Goal: Task Accomplishment & Management: Complete application form

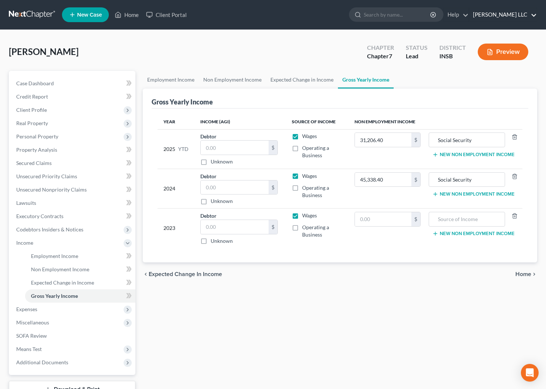
click at [535, 17] on link "Hester Baker Krebs LLC" at bounding box center [503, 14] width 68 height 13
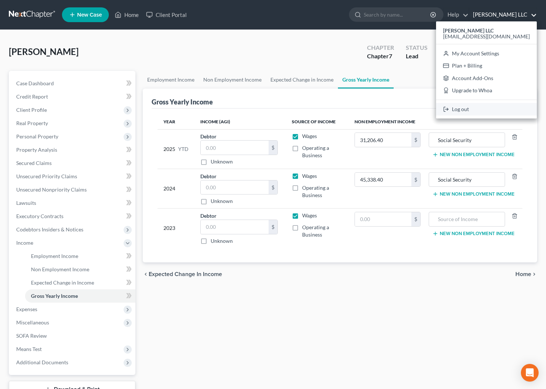
click at [494, 108] on link "Log out" at bounding box center [486, 109] width 101 height 13
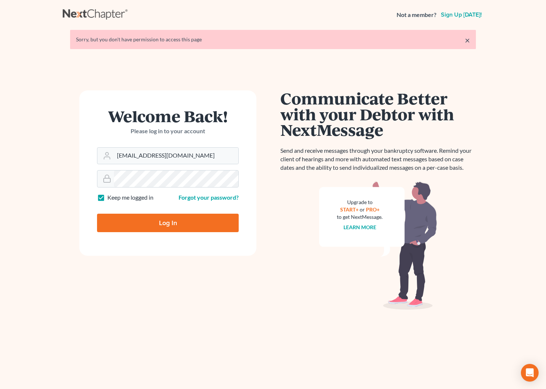
click at [168, 225] on input "Log In" at bounding box center [168, 223] width 142 height 18
type input "Thinking..."
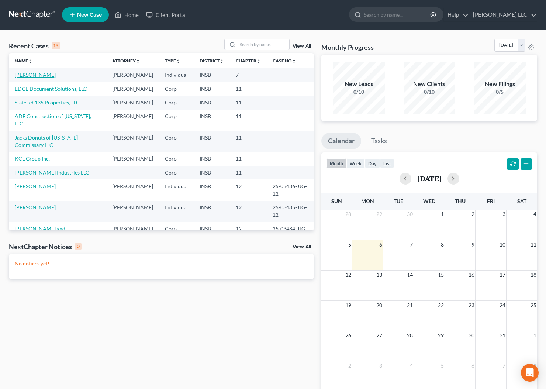
click at [28, 76] on link "Land, Michael" at bounding box center [35, 75] width 41 height 6
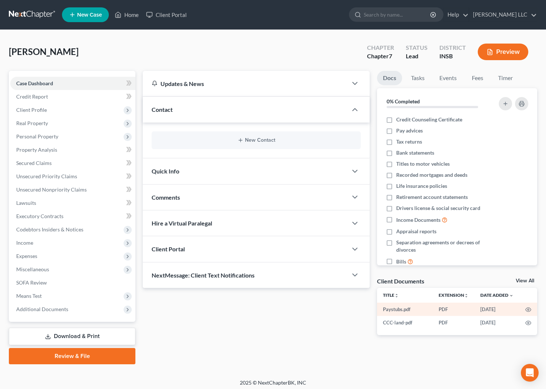
click at [396, 307] on td "Paystubs.pdf" at bounding box center [405, 308] width 56 height 13
click at [528, 309] on circle "button" at bounding box center [527, 309] width 1 height 1
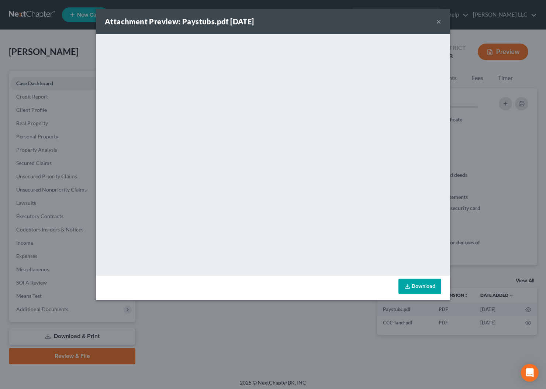
click at [440, 24] on button "×" at bounding box center [438, 21] width 5 height 9
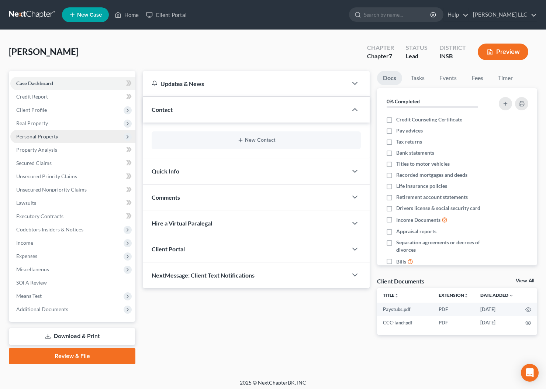
click at [43, 138] on span "Personal Property" at bounding box center [37, 136] width 42 height 6
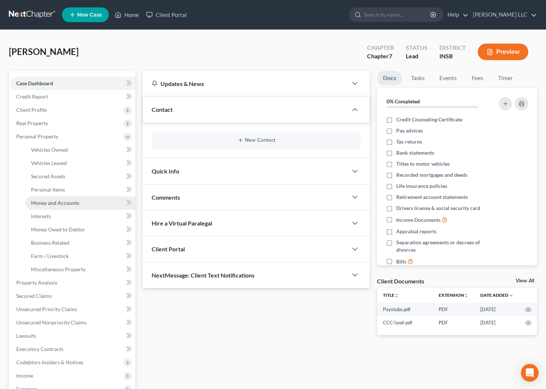
click at [62, 201] on span "Money and Accounts" at bounding box center [55, 203] width 48 height 6
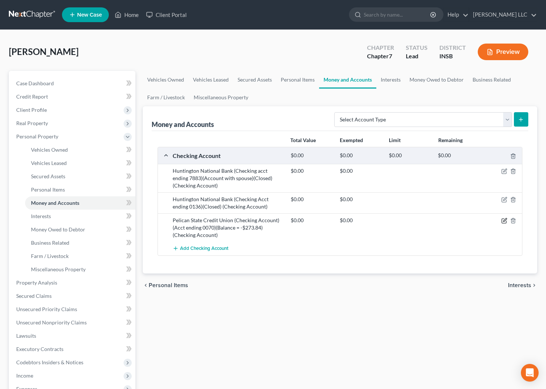
click at [503, 222] on icon "button" at bounding box center [504, 221] width 6 height 6
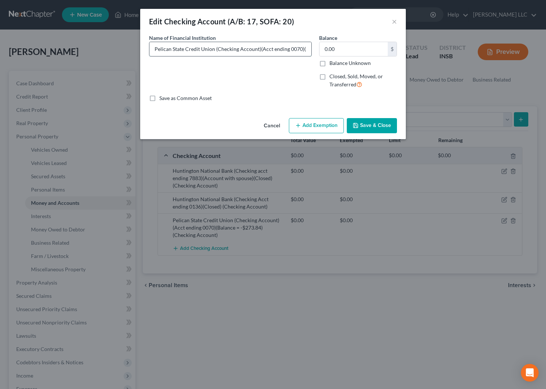
click at [303, 53] on input "Pelican State Credit Union (Checking Account)(Acct ending 0070)(Balance = -$273…" at bounding box center [230, 49] width 162 height 14
type input "Pelican State Credit Union (Checking Account)(Acct ending 0070)(Balance = -$781…"
click at [378, 126] on button "Save & Close" at bounding box center [372, 125] width 50 height 15
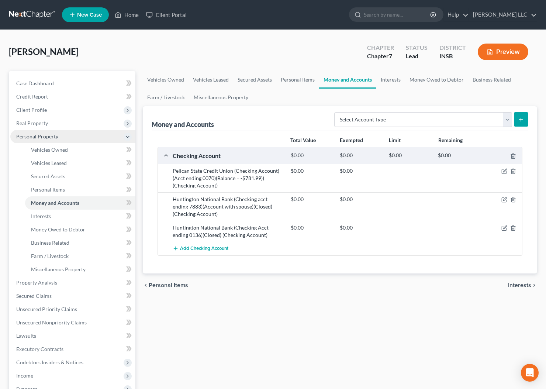
click at [47, 135] on span "Personal Property" at bounding box center [37, 136] width 42 height 6
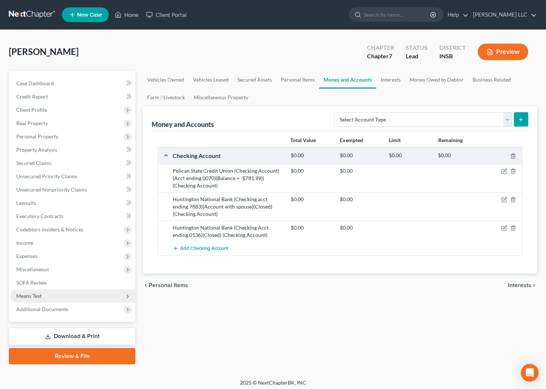
click at [39, 295] on span "Means Test" at bounding box center [28, 296] width 25 height 6
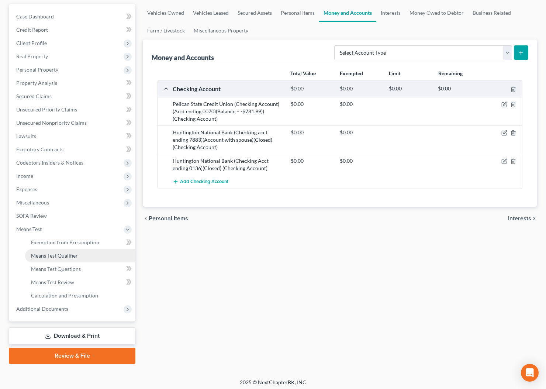
scroll to position [69, 0]
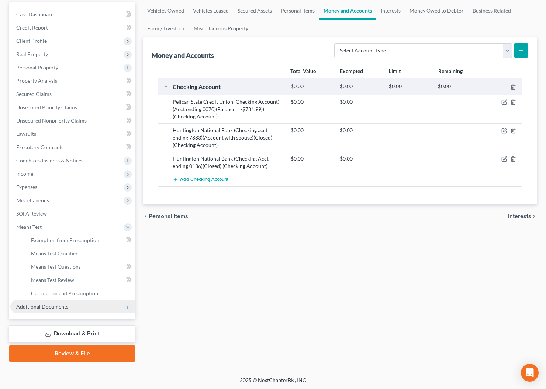
click at [48, 307] on span "Additional Documents" at bounding box center [42, 306] width 52 height 6
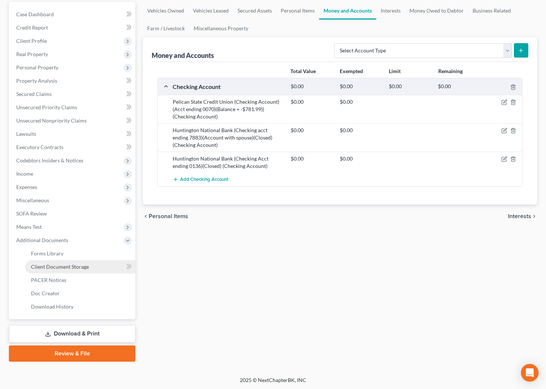
click at [66, 265] on span "Client Document Storage" at bounding box center [60, 266] width 58 height 6
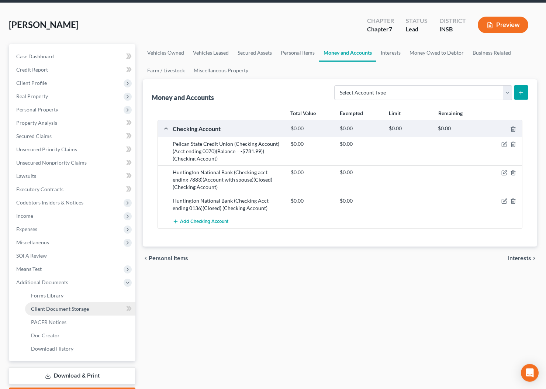
select select "9"
select select "15"
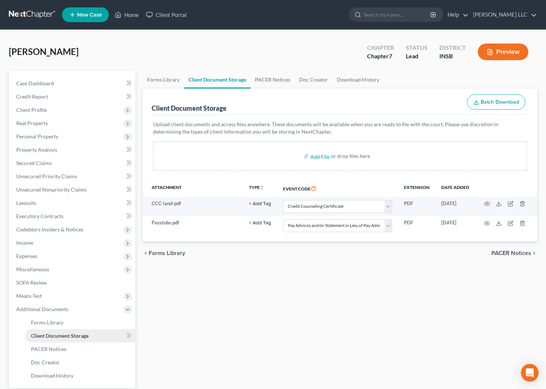
click at [60, 333] on span "Client Document Storage" at bounding box center [60, 335] width 58 height 6
click at [46, 307] on span "Additional Documents" at bounding box center [42, 309] width 52 height 6
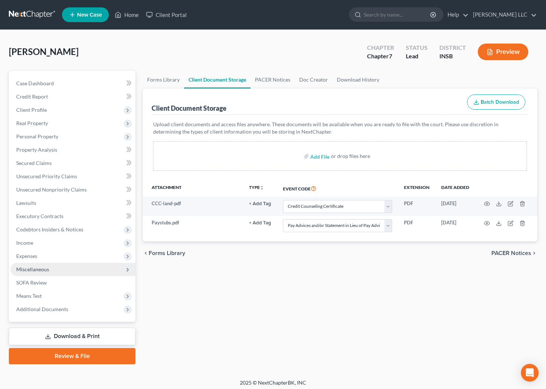
click at [36, 271] on span "Miscellaneous" at bounding box center [32, 269] width 33 height 6
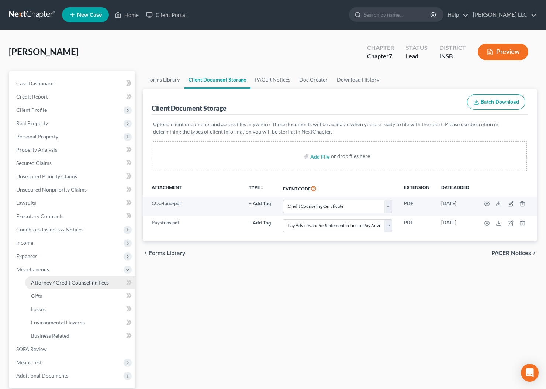
click at [52, 281] on span "Attorney / Credit Counseling Fees" at bounding box center [70, 282] width 78 height 6
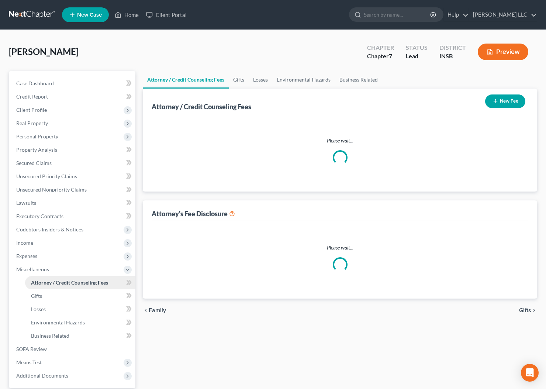
select select "2"
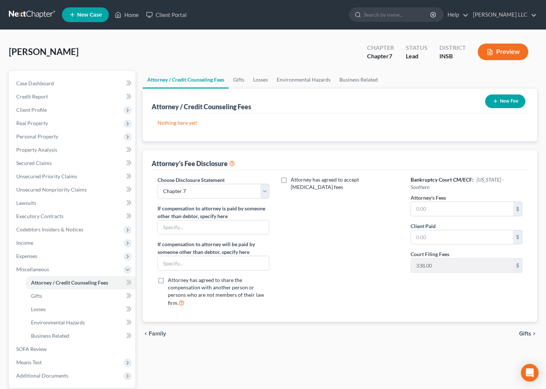
scroll to position [1, 0]
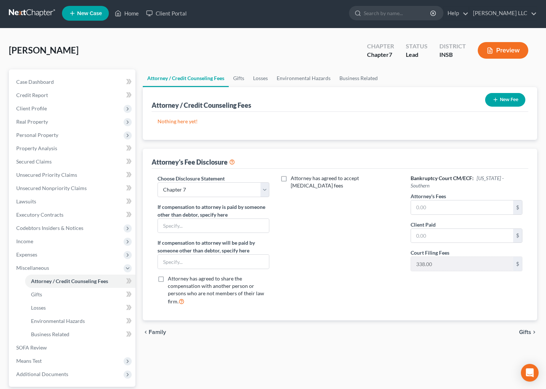
click at [505, 98] on button "New Fee" at bounding box center [505, 100] width 40 height 14
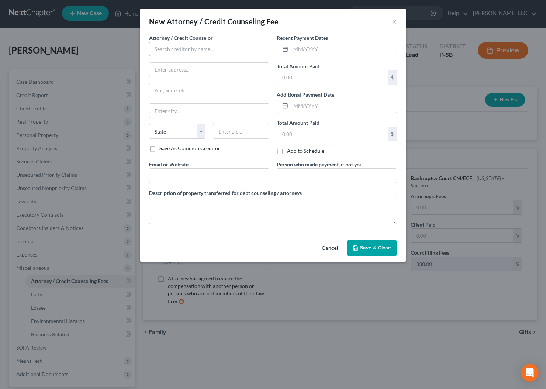
click at [189, 51] on input "text" at bounding box center [209, 49] width 120 height 15
click at [214, 50] on input "text" at bounding box center [209, 49] width 120 height 15
type input "Hester Baker Krebs LLC"
type input "o"
type input "One Indiana Square, Suite 1330"
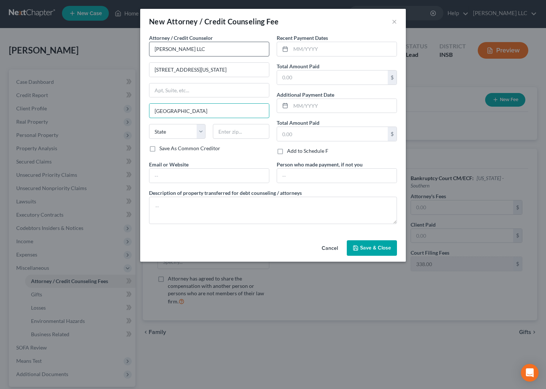
type input "Indianapolis"
select select "15"
type input "46204"
click at [159, 149] on label "Save As Common Creditor" at bounding box center [189, 148] width 61 height 7
click at [162, 149] on input "Save As Common Creditor" at bounding box center [164, 147] width 5 height 5
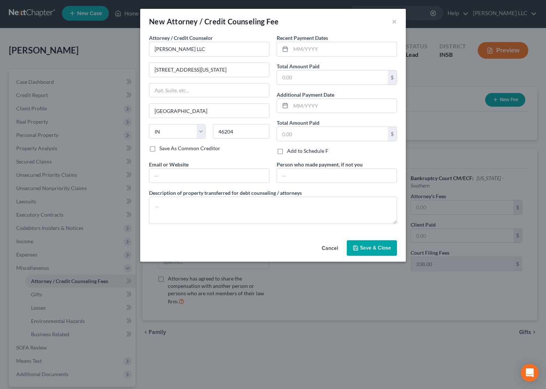
checkbox input "true"
click at [352, 51] on input "text" at bounding box center [344, 49] width 106 height 14
type input "09/06/2023"
click at [353, 79] on input "text" at bounding box center [332, 77] width 111 height 14
type input "2,500.00"
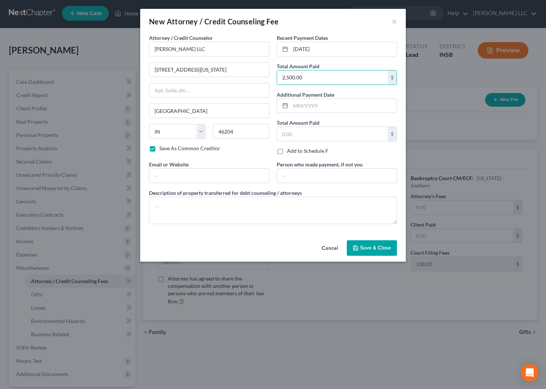
click at [371, 249] on span "Save & Close" at bounding box center [375, 248] width 31 height 6
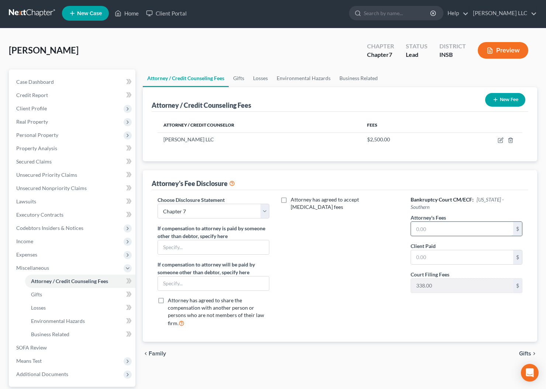
click at [440, 222] on input "text" at bounding box center [462, 229] width 102 height 14
type input "2,500.00"
click at [291, 200] on label "Attorney has agreed to accept retainer fees" at bounding box center [345, 203] width 109 height 15
click at [294, 200] on input "Attorney has agreed to accept retainer fees" at bounding box center [296, 198] width 5 height 5
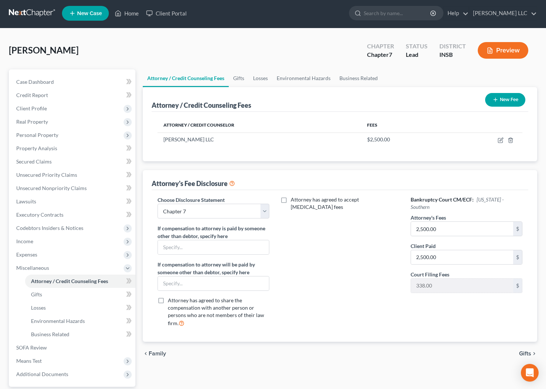
checkbox input "true"
click at [312, 217] on input "text" at bounding box center [335, 224] width 102 height 14
type input "2,500.00"
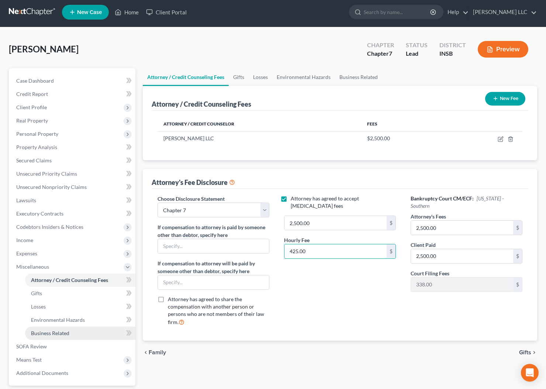
scroll to position [69, 0]
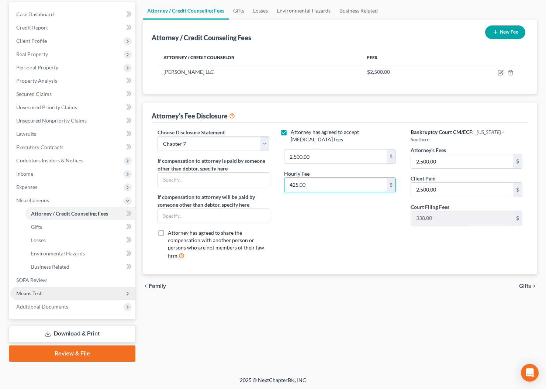
type input "425.00"
click at [69, 331] on link "Download & Print" at bounding box center [72, 333] width 127 height 17
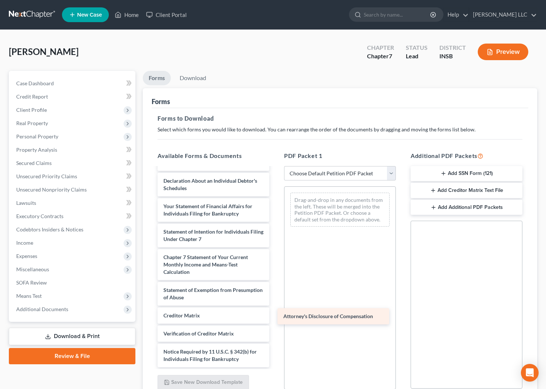
scroll to position [249, 0]
drag, startPoint x: 219, startPoint y: 359, endPoint x: 340, endPoint y: 311, distance: 130.6
click at [275, 311] on div "Attorney's Disclosure of Compensation Paystubs.pdf CCC-land-pdf Voluntary Petit…" at bounding box center [214, 143] width 124 height 448
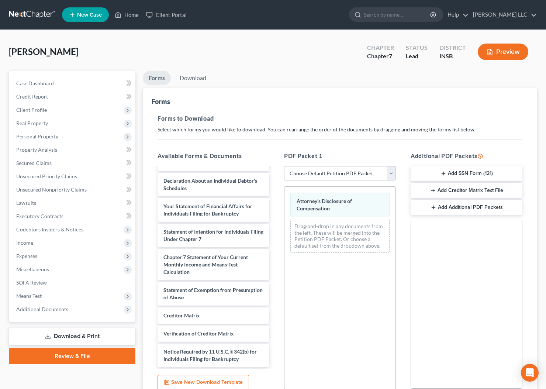
scroll to position [66, 0]
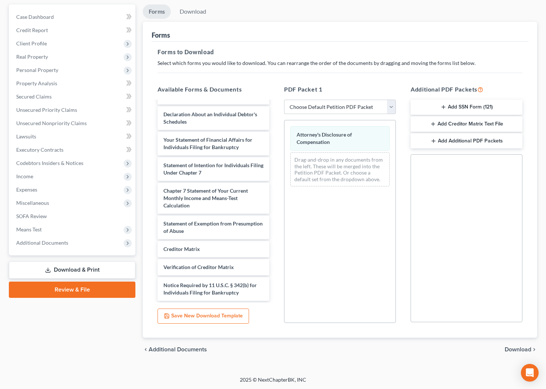
drag, startPoint x: 516, startPoint y: 346, endPoint x: 509, endPoint y: 346, distance: 7.4
click at [516, 346] on span "Download" at bounding box center [518, 349] width 27 height 6
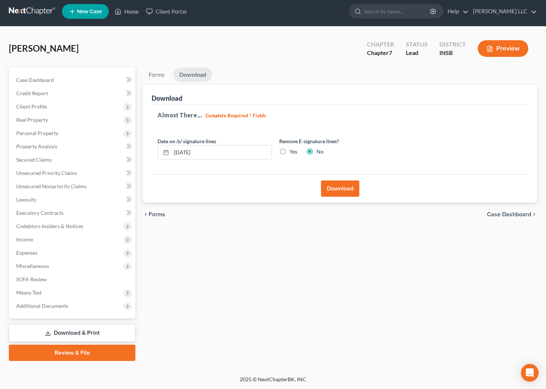
scroll to position [3, 0]
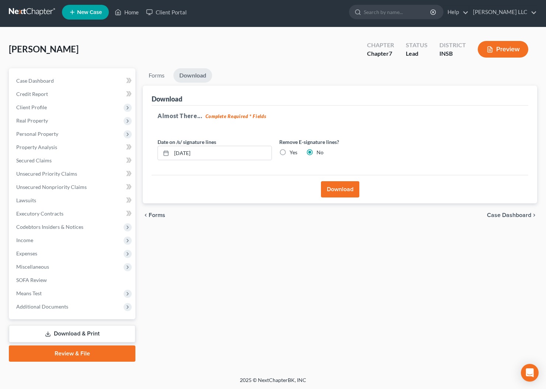
click at [338, 185] on button "Download" at bounding box center [340, 189] width 38 height 16
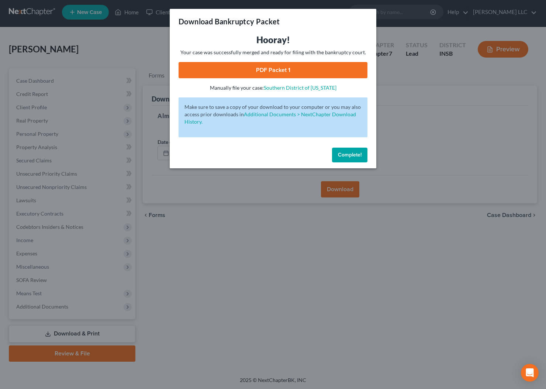
click at [279, 76] on link "PDF Packet 1" at bounding box center [273, 70] width 189 height 16
click at [352, 156] on span "Complete!" at bounding box center [350, 155] width 24 height 6
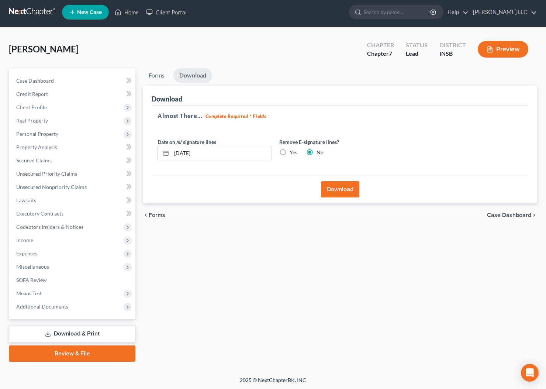
click at [66, 330] on link "Download & Print" at bounding box center [72, 333] width 127 height 17
click at [64, 333] on link "Download & Print" at bounding box center [72, 333] width 127 height 17
click at [158, 77] on link "Forms" at bounding box center [157, 75] width 28 height 14
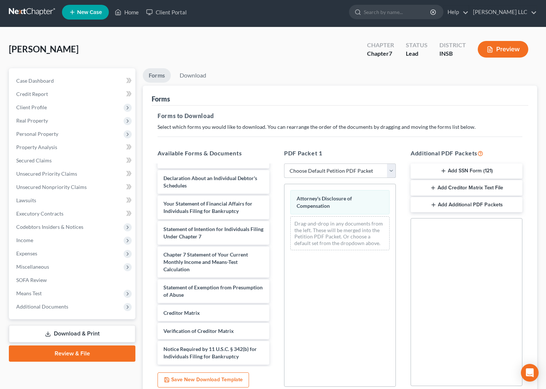
select select "0"
click option "Complete Bankruptcy Petition (all forms and schedules)" at bounding box center [0, 0] width 0 height 0
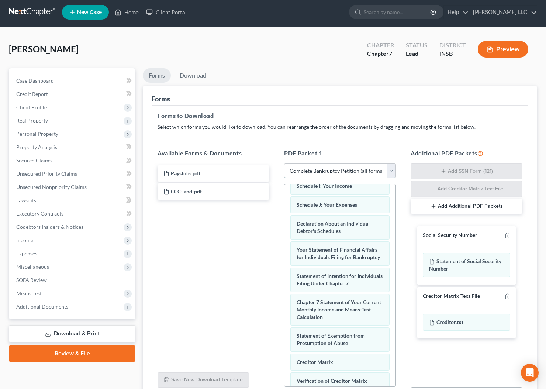
scroll to position [67, 0]
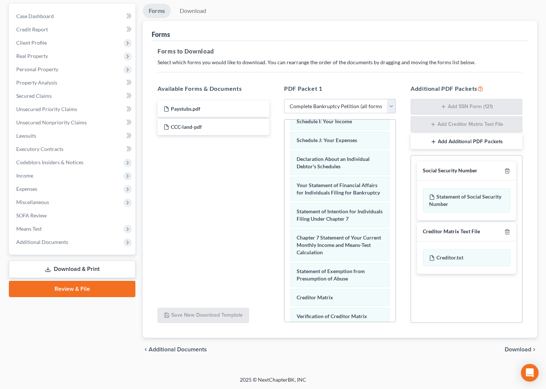
click at [516, 349] on span "Download" at bounding box center [518, 349] width 27 height 6
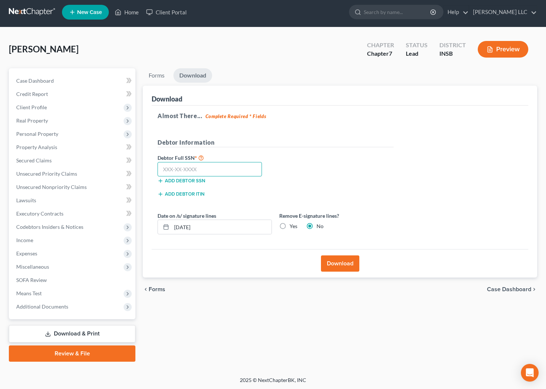
click at [199, 168] on input "text" at bounding box center [210, 169] width 104 height 15
type input "316-62-2334"
click at [335, 263] on button "Download" at bounding box center [340, 263] width 38 height 16
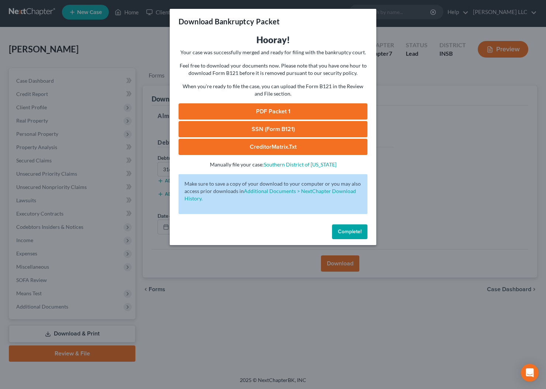
click at [348, 228] on button "Complete!" at bounding box center [349, 231] width 35 height 15
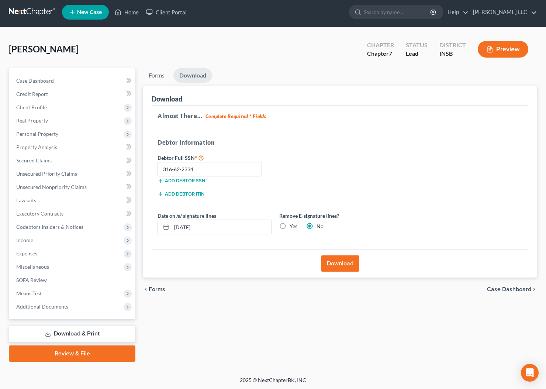
click at [83, 357] on link "Review & File" at bounding box center [72, 353] width 127 height 16
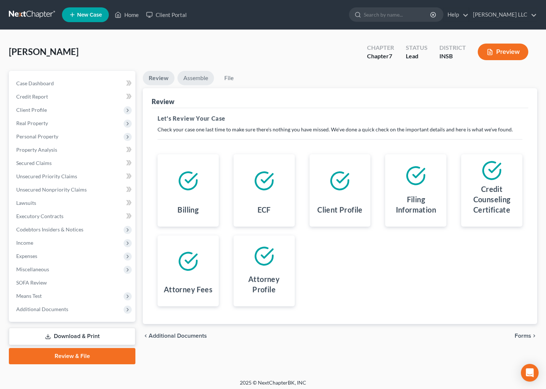
click at [197, 79] on link "Assemble" at bounding box center [195, 78] width 37 height 14
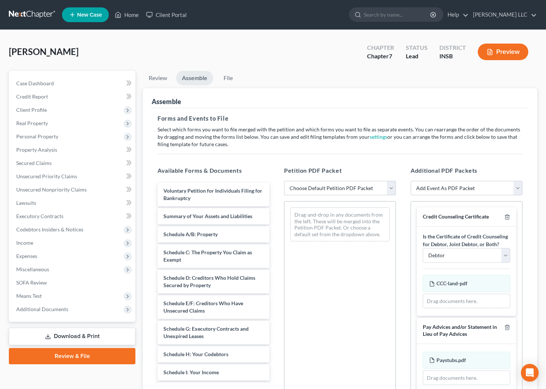
select select "0"
click option "Emergency Filing (Voluntary Petition and Creditor List Only)" at bounding box center [0, 0] width 0 height 0
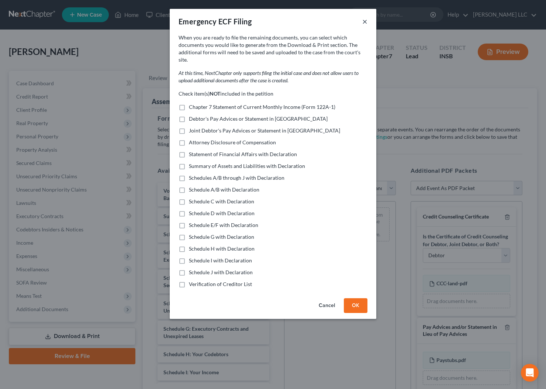
click at [366, 23] on button "×" at bounding box center [364, 21] width 5 height 9
select select
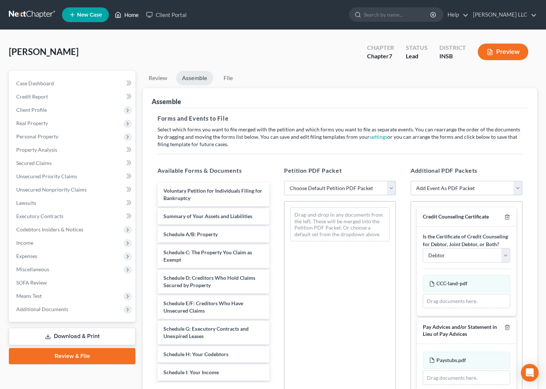
click at [129, 15] on link "Home" at bounding box center [126, 14] width 31 height 13
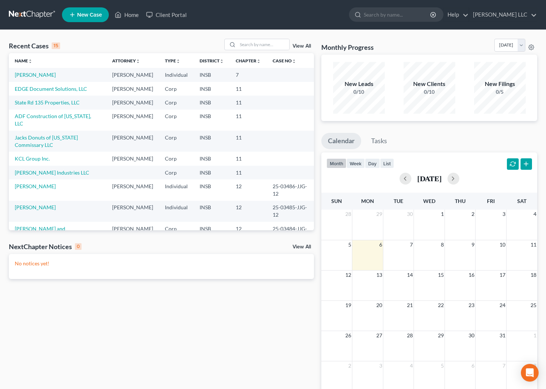
click at [38, 79] on td "Land, Michael" at bounding box center [57, 75] width 97 height 14
click at [37, 76] on link "Land, Michael" at bounding box center [35, 75] width 41 height 6
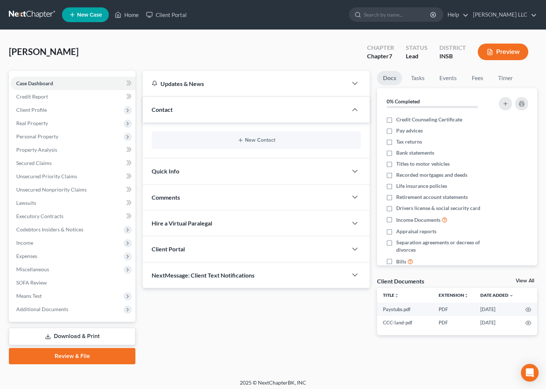
click at [61, 357] on link "Review & File" at bounding box center [72, 356] width 127 height 16
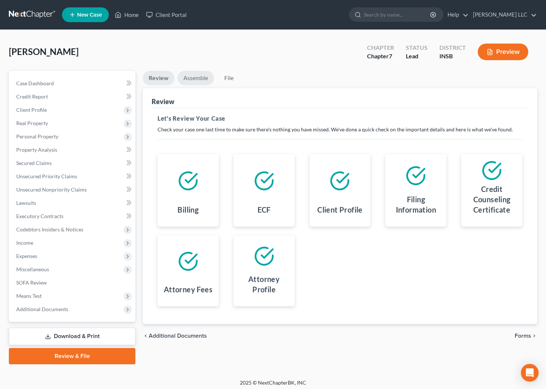
click at [194, 77] on link "Assemble" at bounding box center [195, 78] width 37 height 14
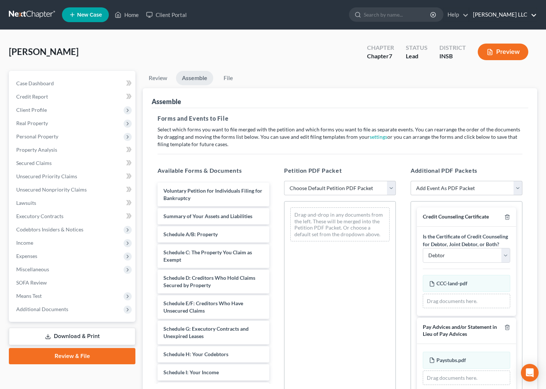
click at [505, 14] on link "Hester Baker Krebs LLC" at bounding box center [503, 14] width 68 height 13
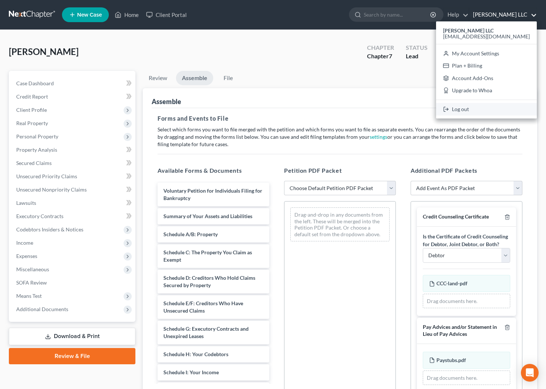
click at [494, 113] on link "Log out" at bounding box center [486, 109] width 101 height 13
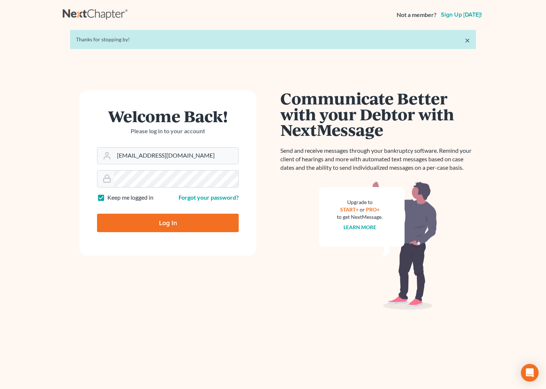
click at [170, 224] on input "Log In" at bounding box center [168, 223] width 142 height 18
type input "Thinking..."
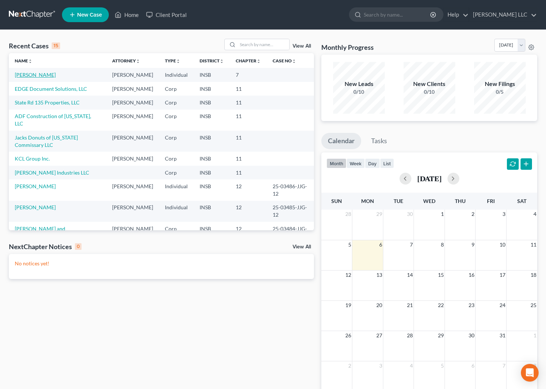
click at [36, 73] on link "[PERSON_NAME]" at bounding box center [35, 75] width 41 height 6
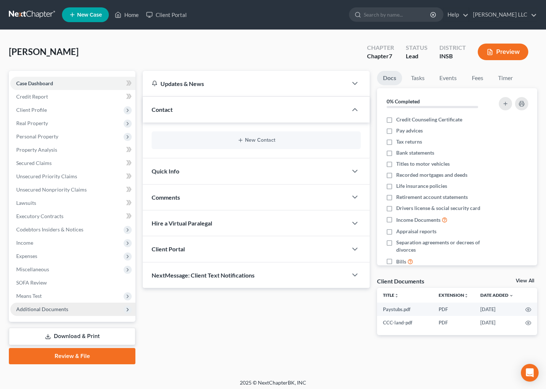
click at [53, 312] on span "Additional Documents" at bounding box center [42, 309] width 52 height 6
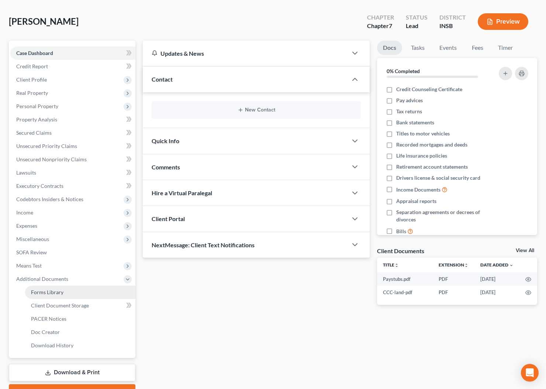
scroll to position [39, 0]
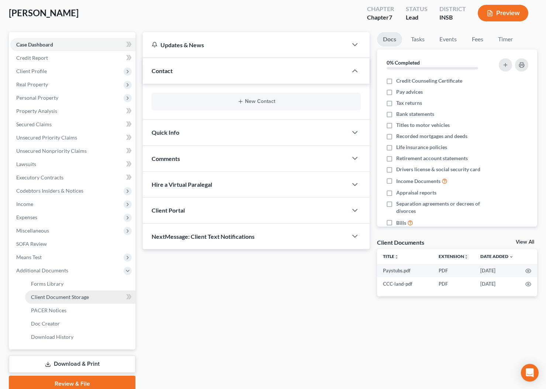
click at [72, 296] on span "Client Document Storage" at bounding box center [60, 297] width 58 height 6
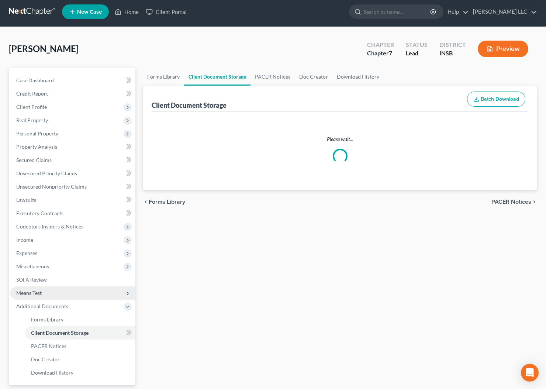
select select "9"
select select "15"
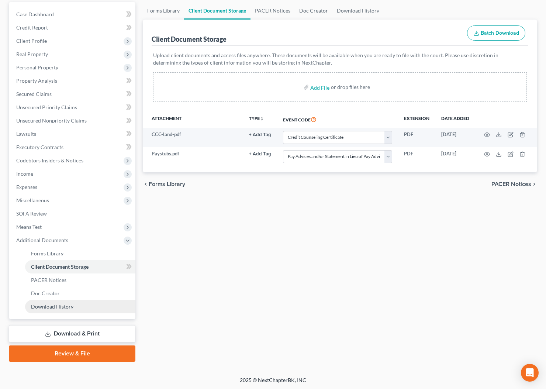
click at [60, 306] on span "Download History" at bounding box center [52, 306] width 42 height 6
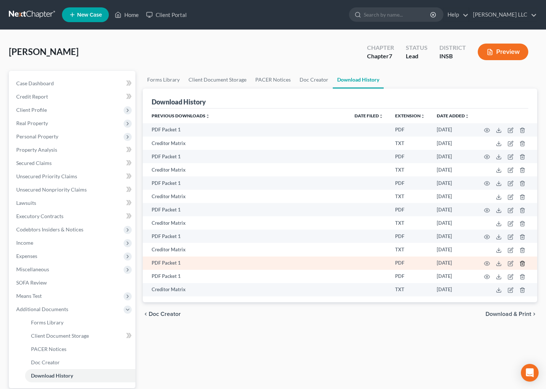
click at [522, 264] on icon "button" at bounding box center [522, 263] width 6 height 6
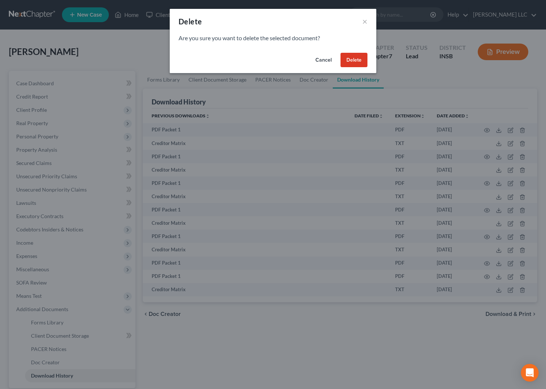
click at [350, 59] on button "Delete" at bounding box center [353, 60] width 27 height 15
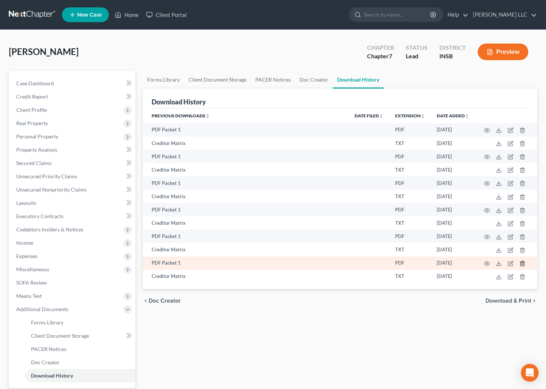
click at [522, 265] on icon "button" at bounding box center [522, 263] width 6 height 6
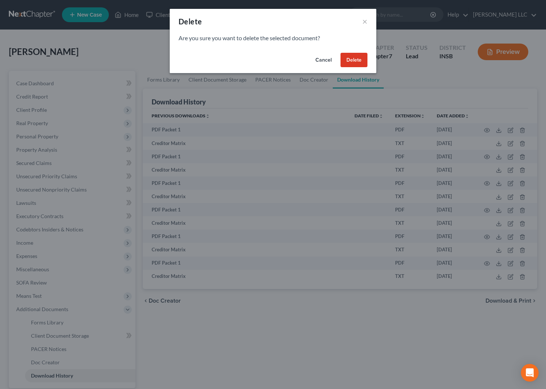
click at [353, 65] on button "Delete" at bounding box center [353, 60] width 27 height 15
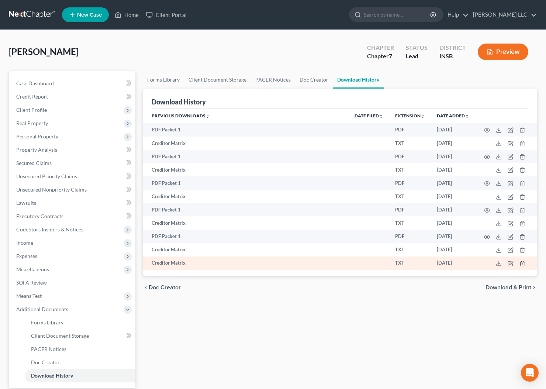
click at [523, 264] on icon "button" at bounding box center [522, 263] width 6 height 6
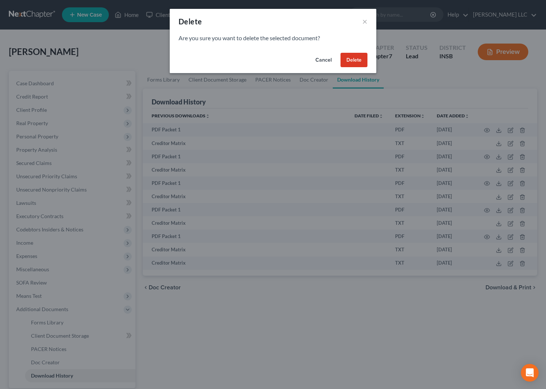
click at [355, 65] on button "Delete" at bounding box center [353, 60] width 27 height 15
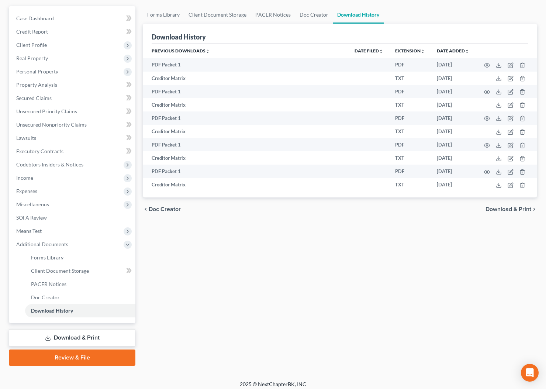
scroll to position [69, 0]
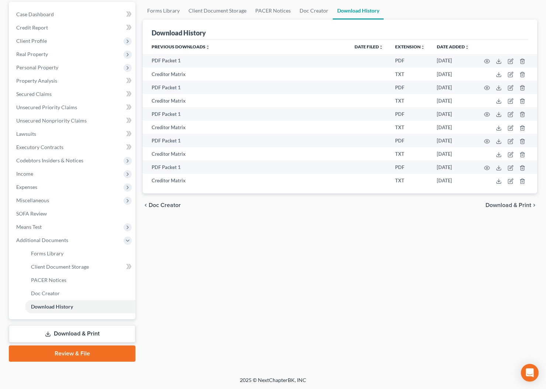
click at [78, 353] on link "Review & File" at bounding box center [72, 353] width 127 height 16
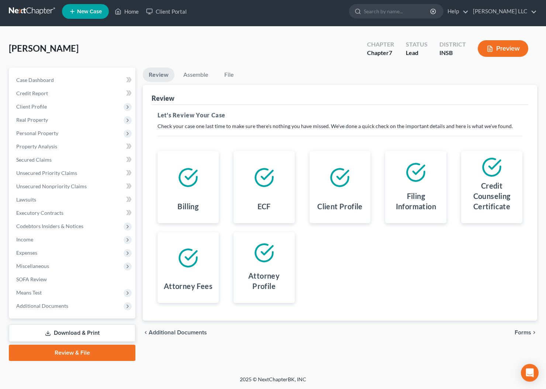
scroll to position [3, 0]
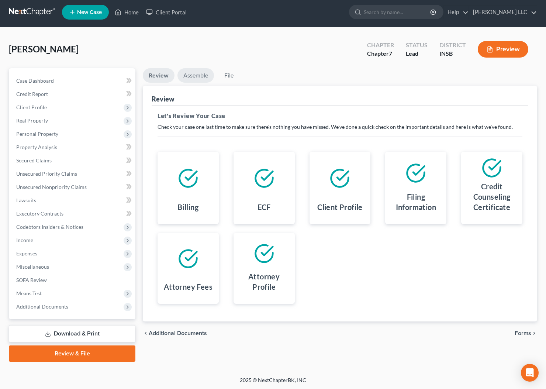
click at [198, 76] on link "Assemble" at bounding box center [195, 75] width 37 height 14
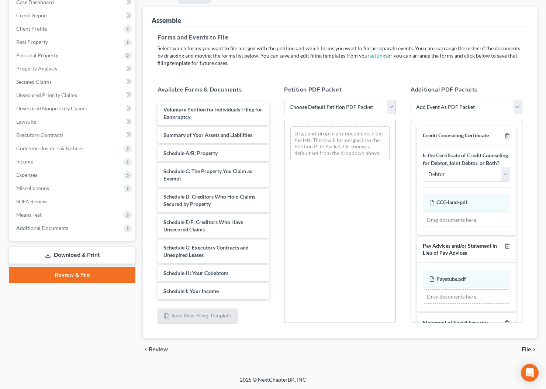
click at [94, 256] on link "Download & Print" at bounding box center [72, 254] width 127 height 17
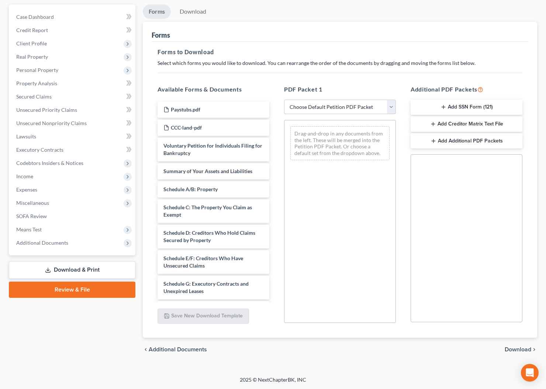
select select "0"
click option "Complete Bankruptcy Petition (all forms and schedules)" at bounding box center [0, 0] width 0 height 0
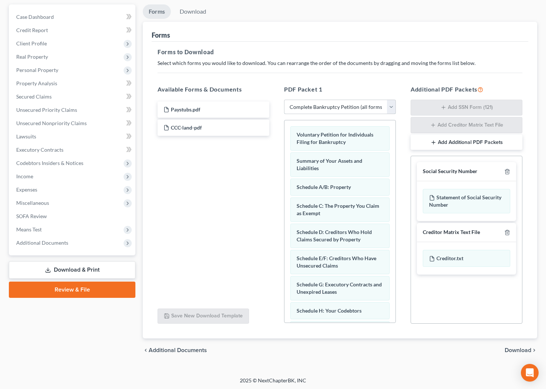
scroll to position [0, 0]
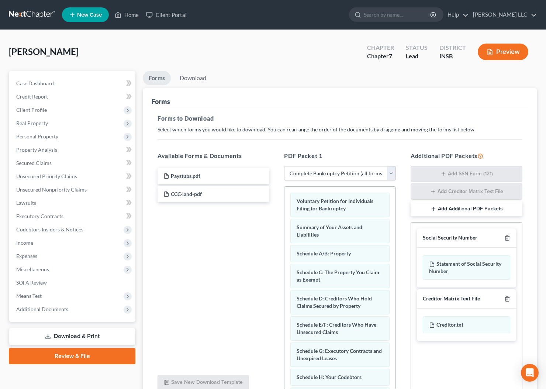
click at [71, 356] on link "Review & File" at bounding box center [72, 356] width 127 height 16
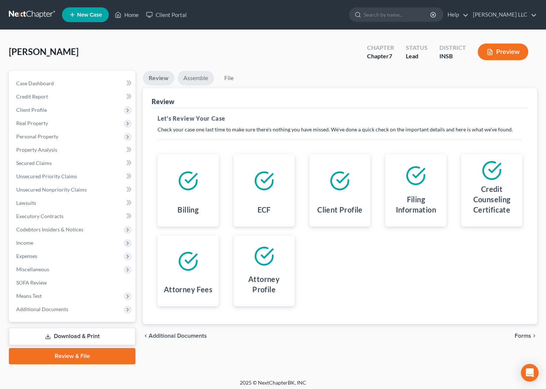
click at [202, 76] on link "Assemble" at bounding box center [195, 78] width 37 height 14
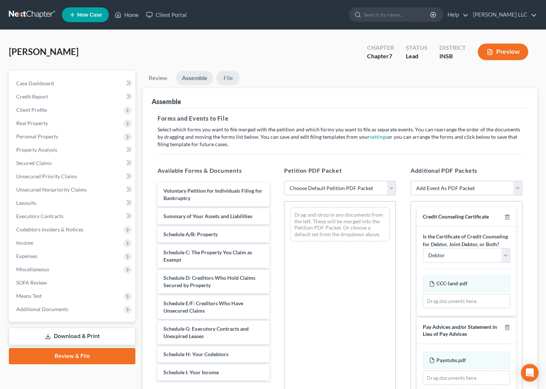
click at [231, 76] on link "File" at bounding box center [228, 78] width 24 height 14
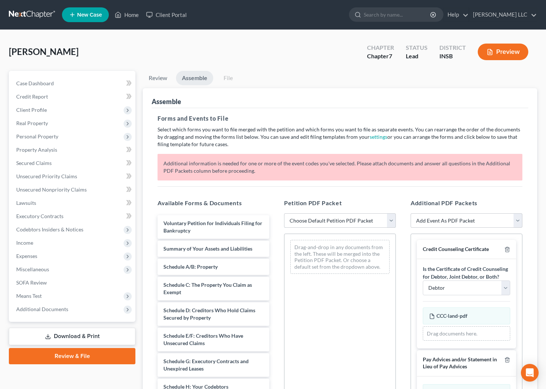
select select "1"
click option "Chapter 7 Template" at bounding box center [0, 0] width 0 height 0
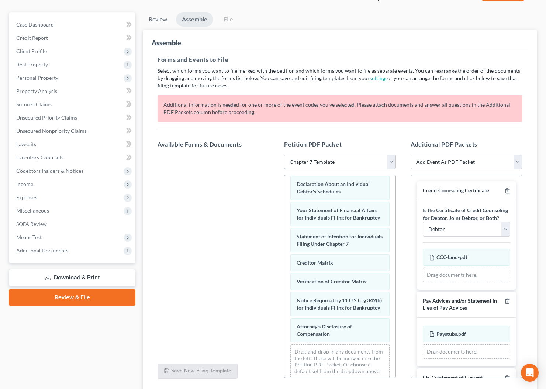
scroll to position [114, 0]
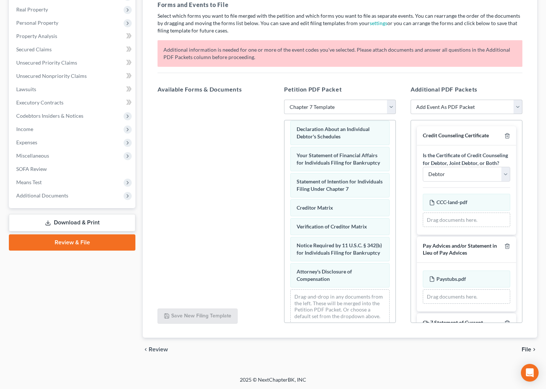
click at [532, 348] on icon "chevron_right" at bounding box center [534, 349] width 6 height 6
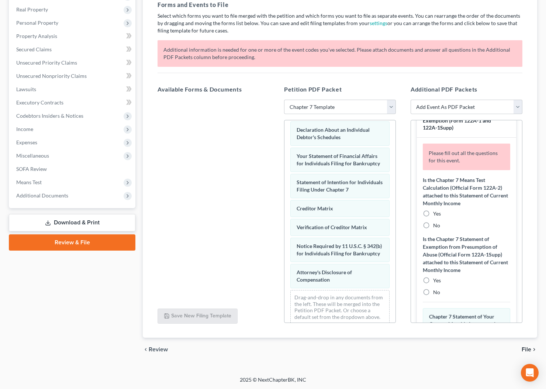
click at [433, 215] on label "Yes" at bounding box center [437, 213] width 8 height 7
click at [436, 215] on input "Yes" at bounding box center [438, 212] width 5 height 5
radio input "true"
click at [433, 281] on label "Yes" at bounding box center [437, 280] width 8 height 7
click at [436, 281] on input "Yes" at bounding box center [438, 279] width 5 height 5
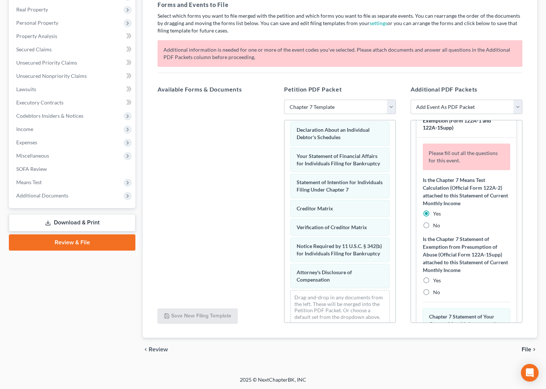
radio input "true"
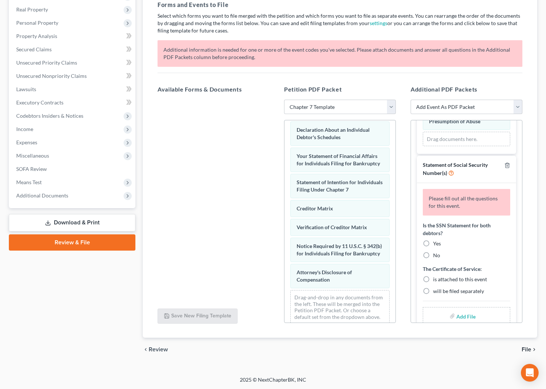
scroll to position [433, 0]
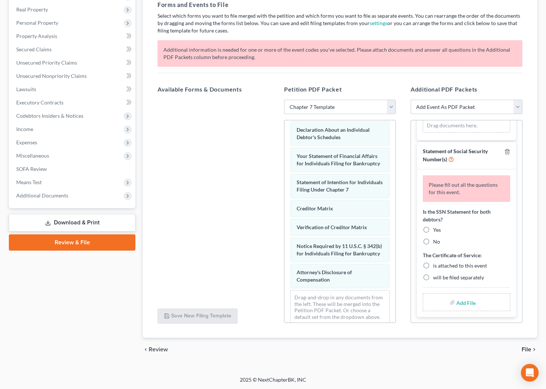
click at [433, 241] on label "No" at bounding box center [436, 241] width 7 height 7
click at [436, 241] on input "No" at bounding box center [438, 240] width 5 height 5
radio input "true"
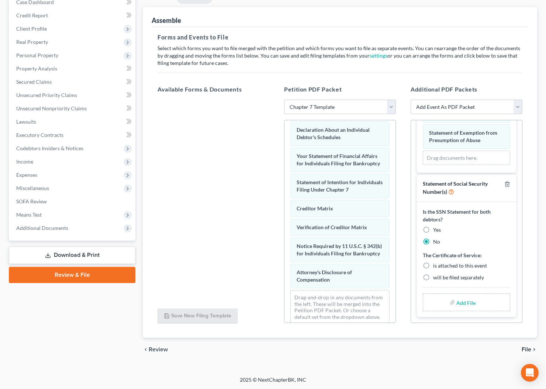
scroll to position [397, 0]
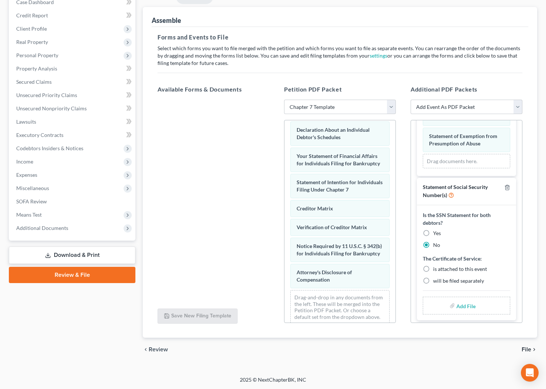
click at [527, 349] on span "File" at bounding box center [527, 349] width 10 height 6
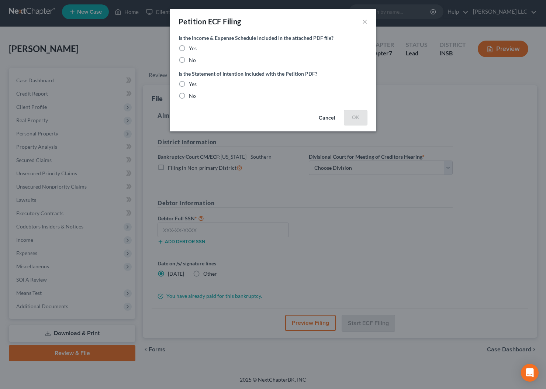
click at [189, 59] on label "No" at bounding box center [192, 59] width 7 height 7
click at [192, 59] on input "No" at bounding box center [194, 58] width 5 height 5
radio input "true"
click at [189, 83] on label "Yes" at bounding box center [193, 83] width 8 height 7
click at [192, 83] on input "Yes" at bounding box center [194, 82] width 5 height 5
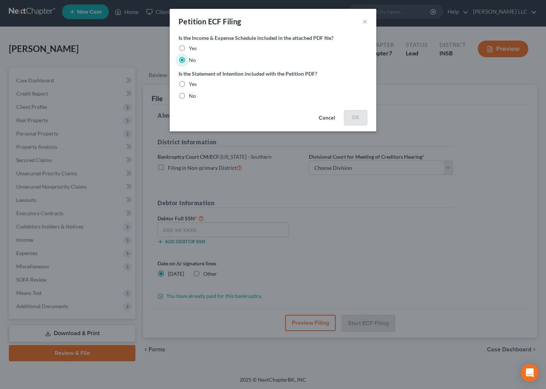
radio input "true"
click at [357, 118] on button "OK" at bounding box center [356, 117] width 24 height 15
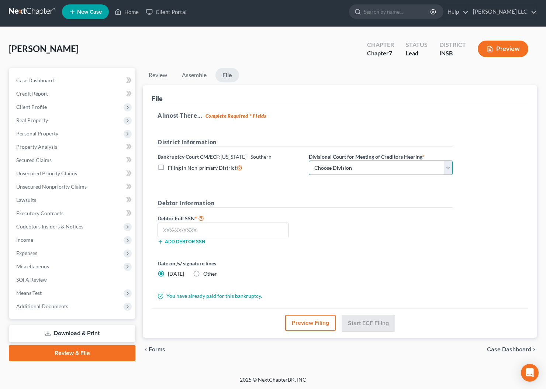
select select "1"
click option "Indianapolis" at bounding box center [0, 0] width 0 height 0
click at [253, 227] on input "text" at bounding box center [223, 229] width 131 height 15
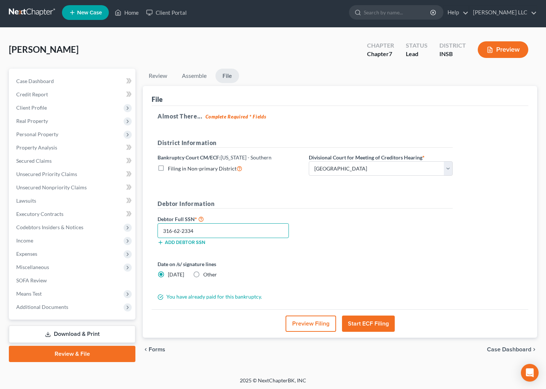
scroll to position [0, 0]
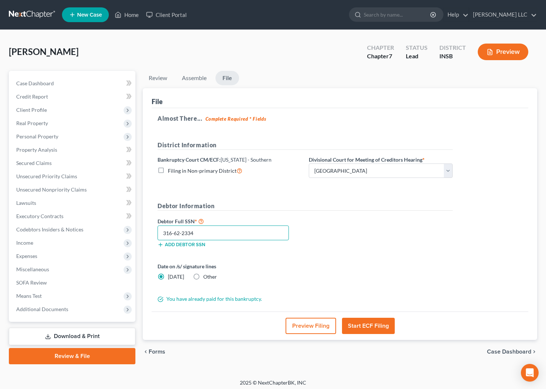
type input "316-62-2334"
click at [368, 323] on button "Start ECF Filing" at bounding box center [368, 326] width 53 height 16
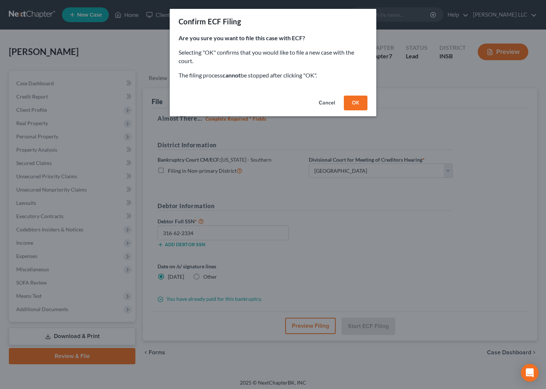
click at [360, 101] on button "OK" at bounding box center [356, 103] width 24 height 15
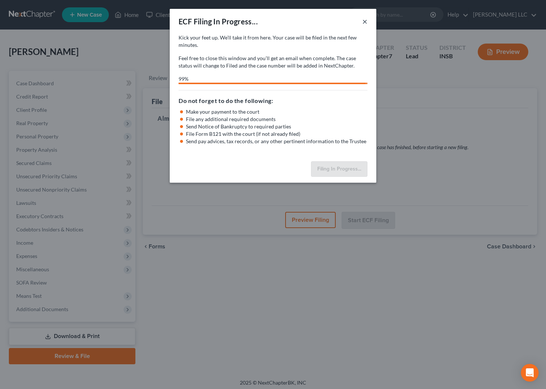
click at [366, 21] on button "×" at bounding box center [364, 21] width 5 height 9
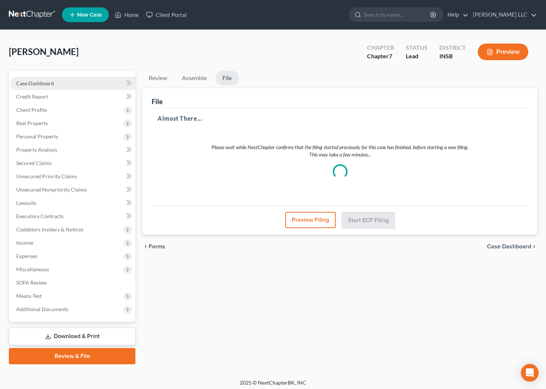
click at [49, 83] on span "Case Dashboard" at bounding box center [35, 83] width 38 height 6
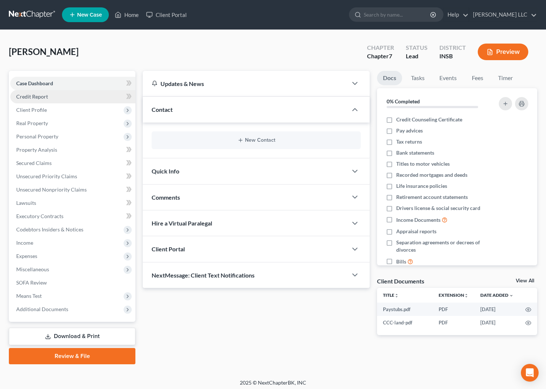
click at [45, 99] on span "Credit Report" at bounding box center [32, 96] width 32 height 6
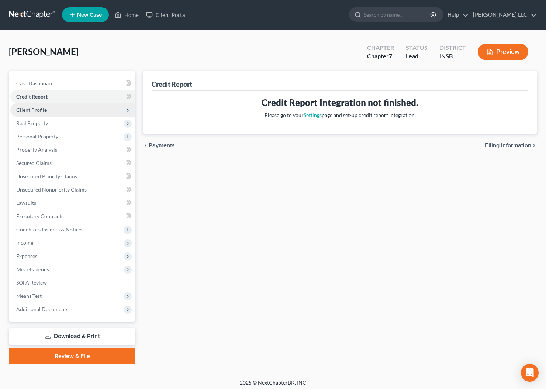
click at [43, 111] on span "Client Profile" at bounding box center [31, 110] width 31 height 6
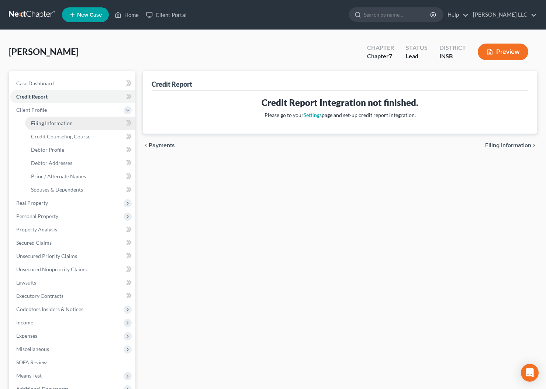
click at [49, 123] on span "Filing Information" at bounding box center [52, 123] width 42 height 6
select select "0"
select select "3"
select select "0"
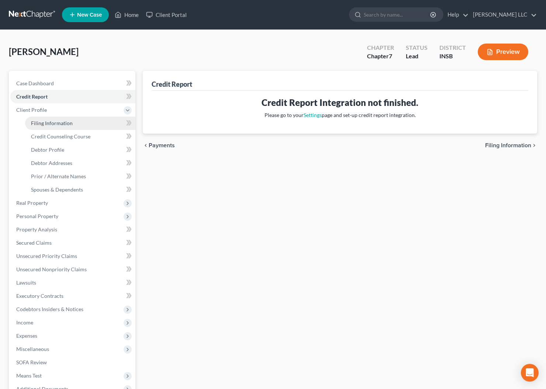
select select "28"
select select "0"
select select "15"
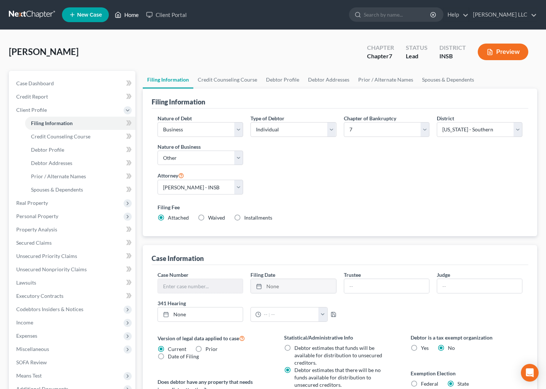
click at [130, 13] on link "Home" at bounding box center [126, 14] width 31 height 13
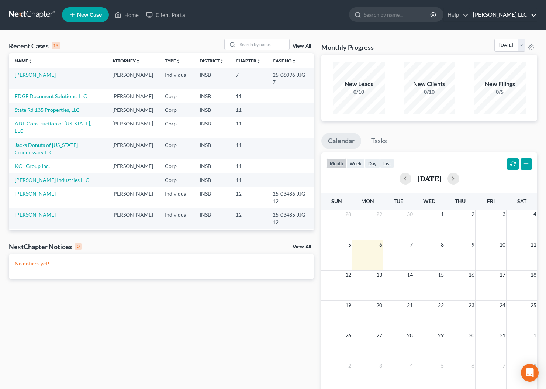
click at [517, 16] on link "Hester Baker Krebs LLC" at bounding box center [503, 14] width 68 height 13
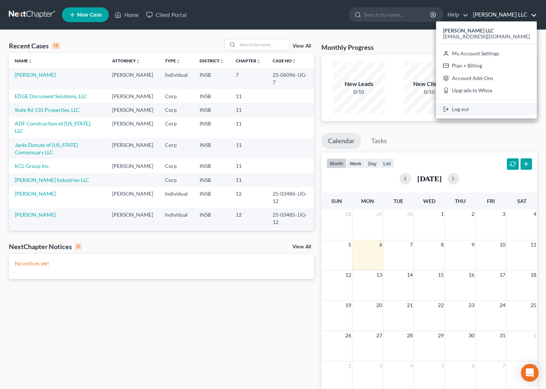
click at [489, 113] on link "Log out" at bounding box center [486, 109] width 101 height 13
